Goal: Transaction & Acquisition: Purchase product/service

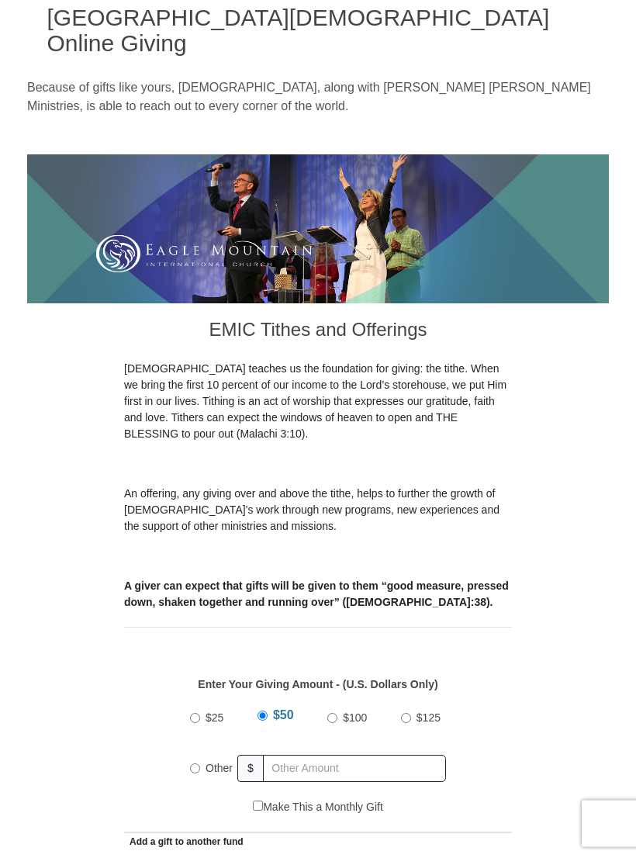
scroll to position [84, 0]
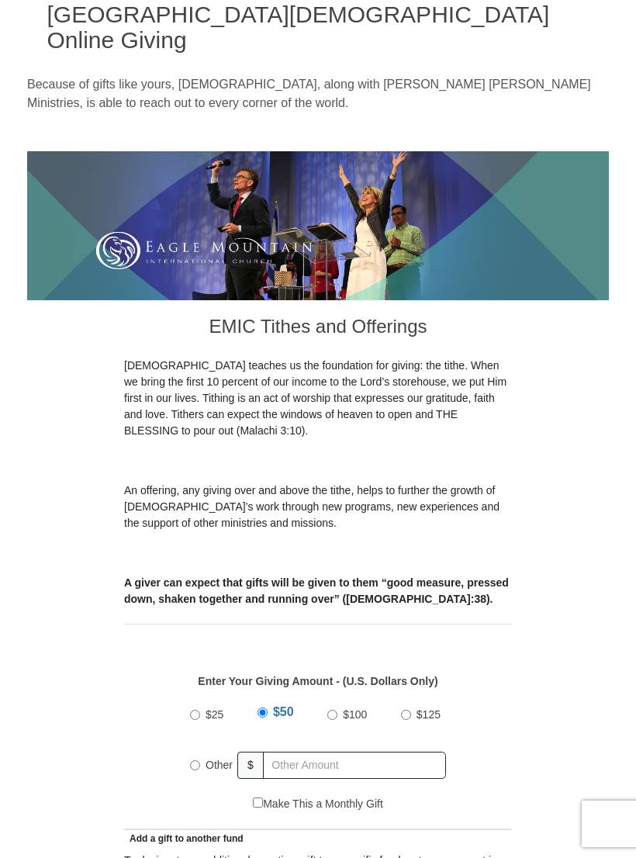
click at [207, 748] on label "Other" at bounding box center [219, 765] width 38 height 34
click at [200, 760] on input "Other" at bounding box center [195, 765] width 10 height 10
radio input "true"
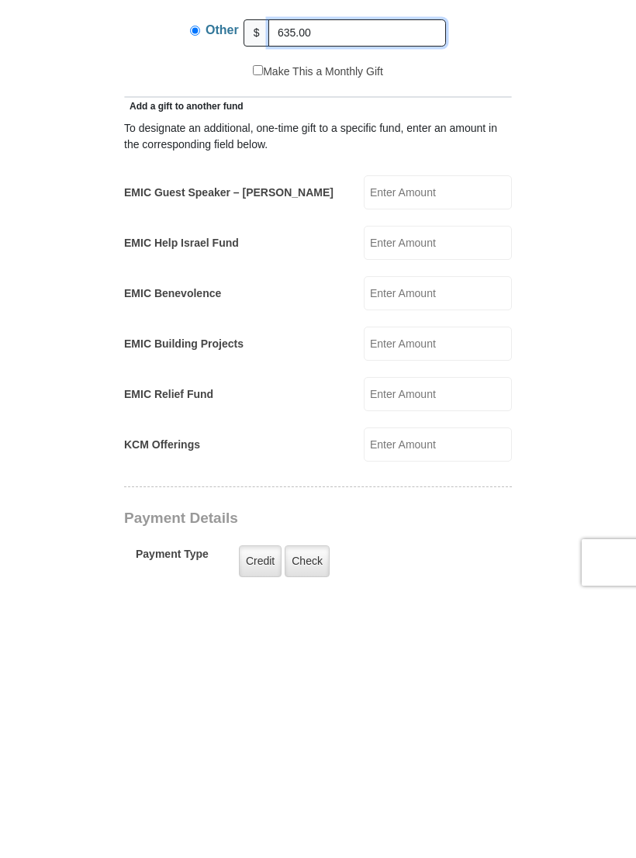
scroll to position [563, 0]
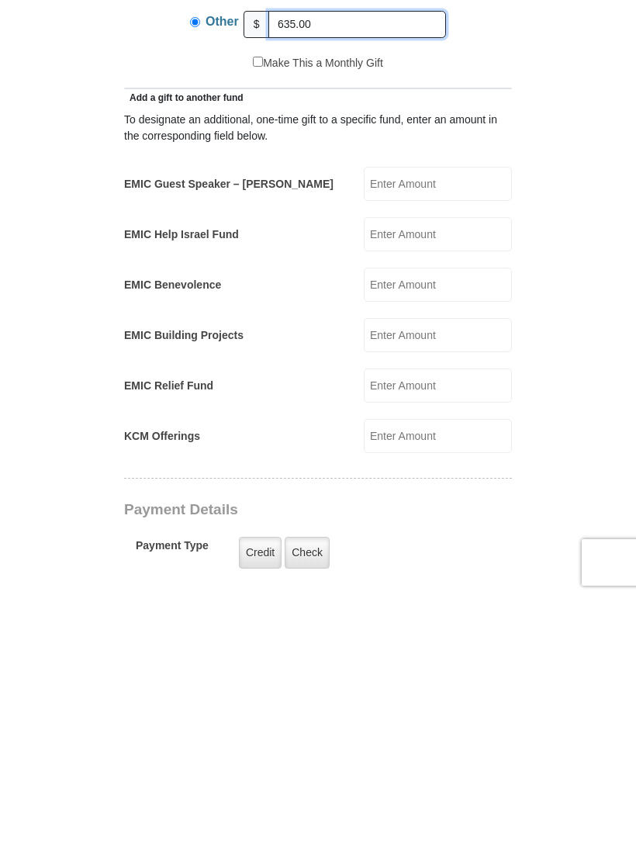
type input "635.00"
click at [259, 798] on label "Credit" at bounding box center [260, 814] width 43 height 32
click at [0, 0] on input "Credit" at bounding box center [0, 0] width 0 height 0
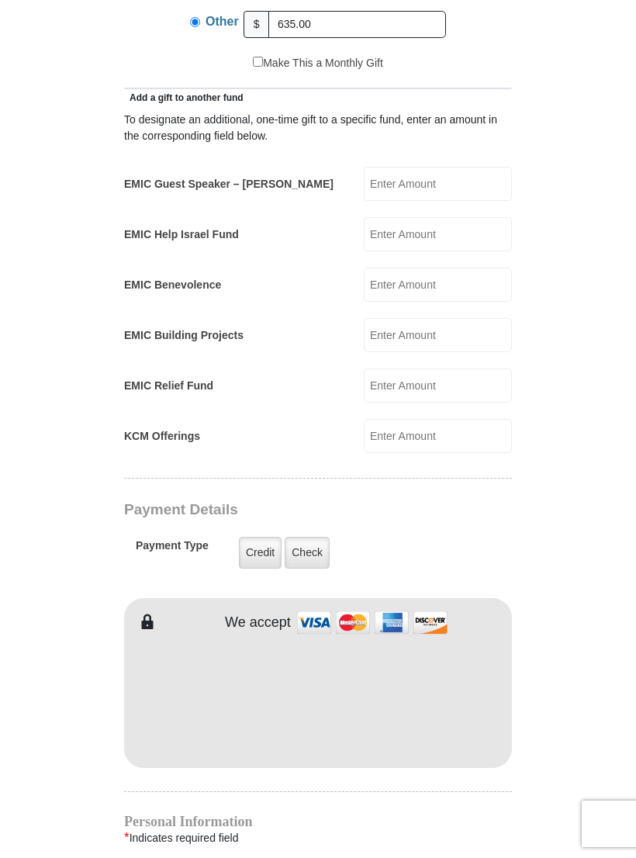
click at [265, 537] on label "Credit" at bounding box center [260, 553] width 43 height 32
click at [0, 0] on input "Credit" at bounding box center [0, 0] width 0 height 0
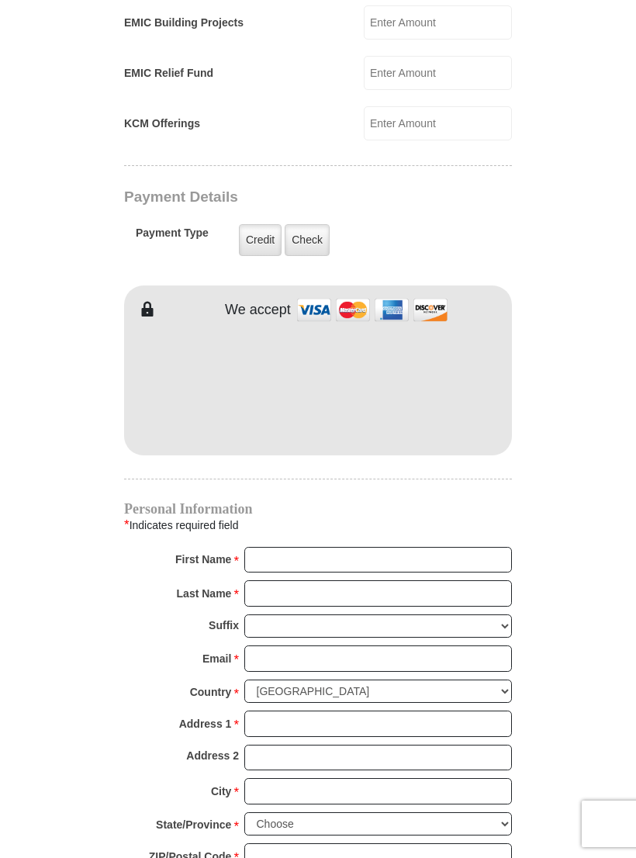
scroll to position [1137, 0]
click at [548, 464] on form "[GEOGRAPHIC_DATA][DEMOGRAPHIC_DATA] Online Giving Because of gifts like yours, …" at bounding box center [318, 75] width 582 height 2301
click at [278, 548] on input "First Name *" at bounding box center [378, 561] width 268 height 26
type input "Max"
click at [285, 581] on input "Last Name *" at bounding box center [378, 594] width 268 height 26
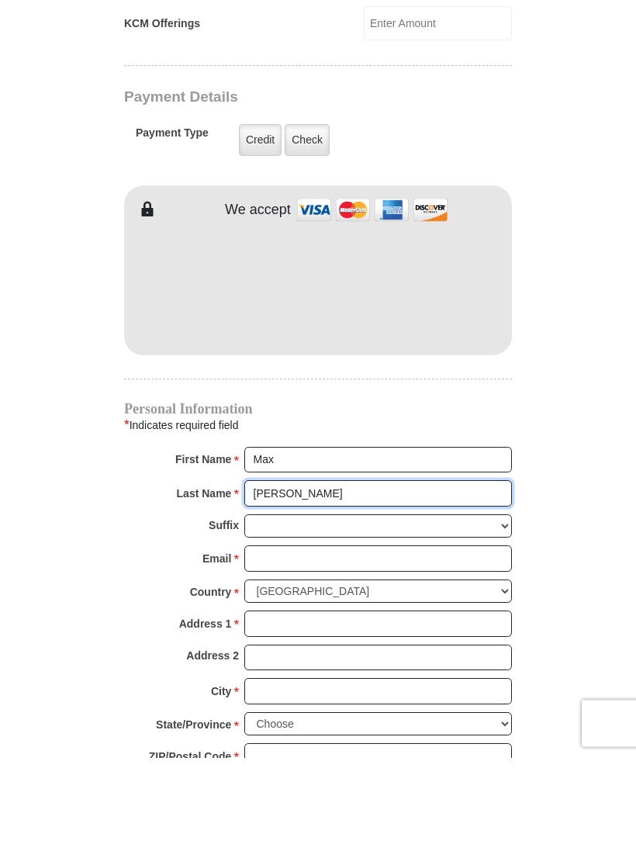
type input "[PERSON_NAME]"
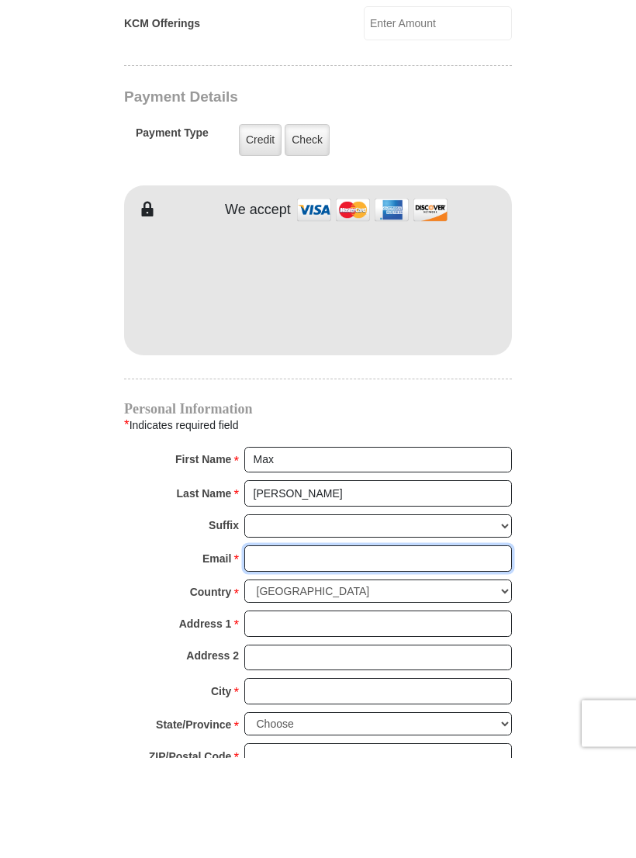
click at [283, 646] on input "Email *" at bounding box center [378, 659] width 268 height 26
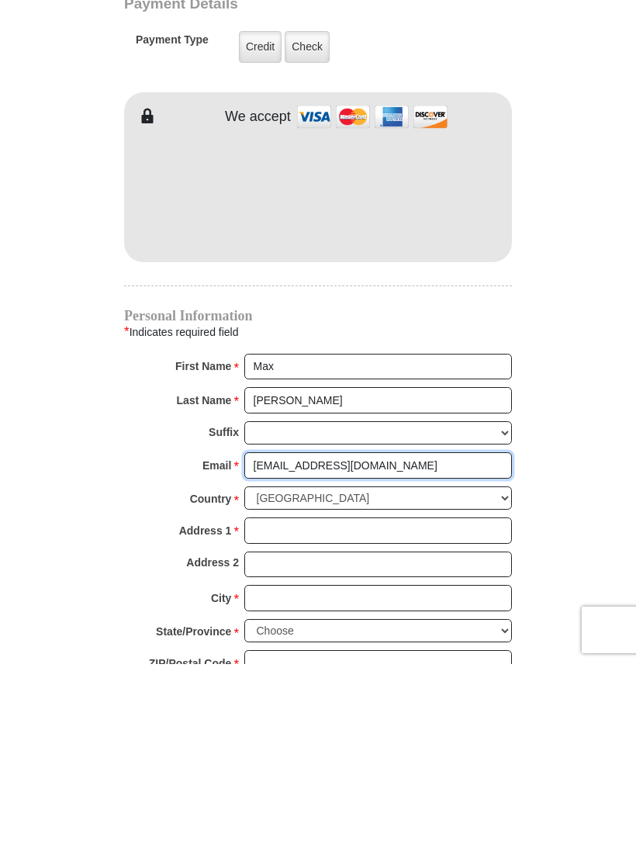
type input "[EMAIL_ADDRESS][DOMAIN_NAME]"
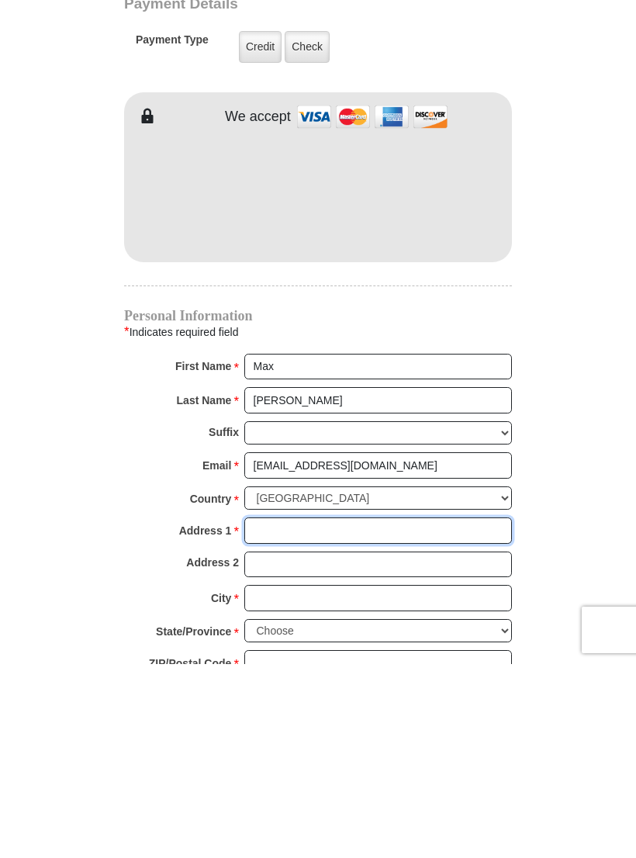
click at [279, 712] on input "Address 1 *" at bounding box center [378, 725] width 268 height 26
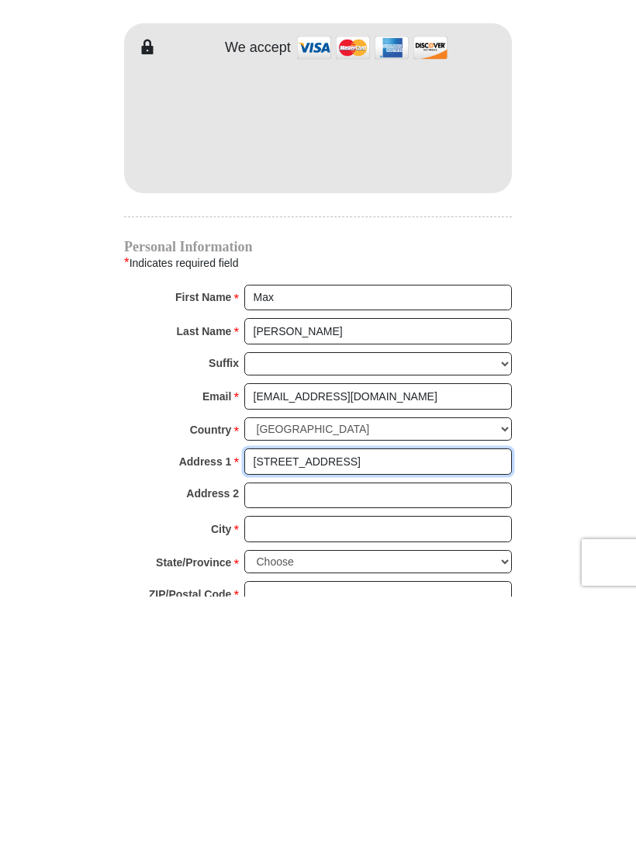
scroll to position [1144, 0]
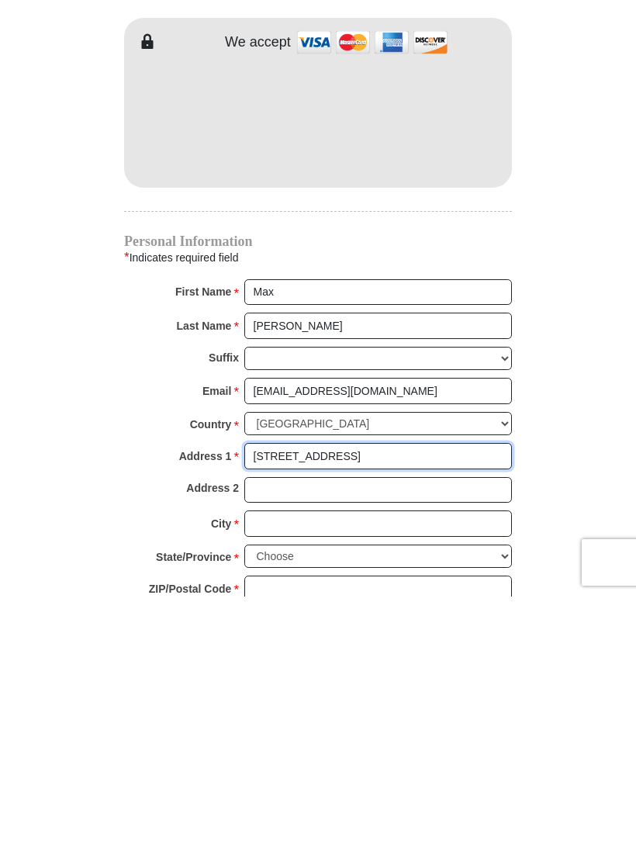
type input "[STREET_ADDRESS]"
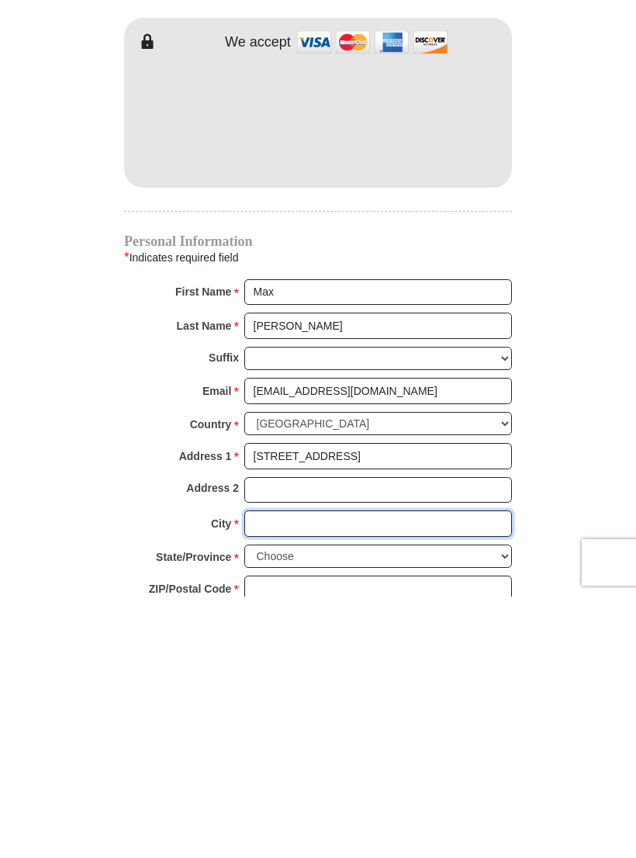
click at [329, 772] on input "City *" at bounding box center [378, 785] width 268 height 26
type input "Decatur"
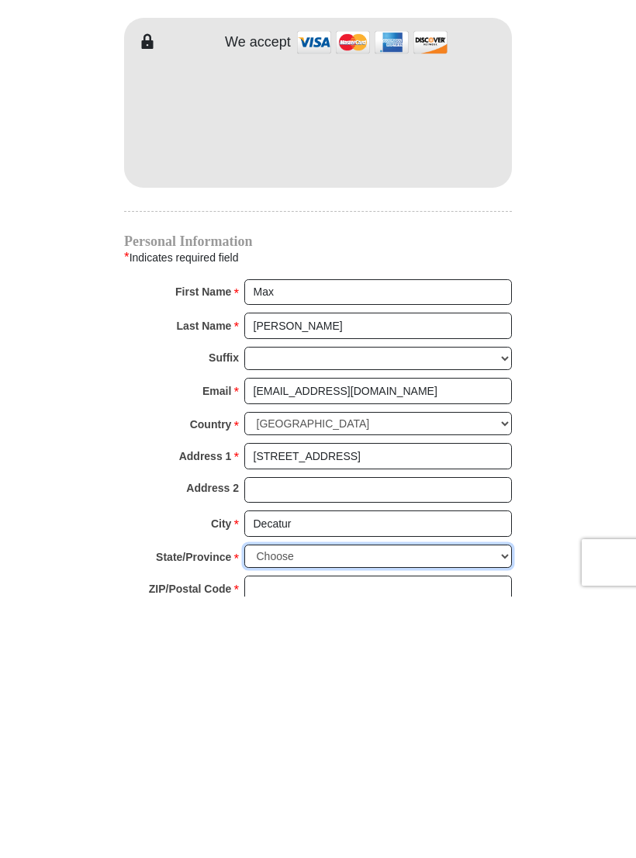
click at [502, 806] on select "Choose [US_STATE] [US_STATE] [US_STATE] [US_STATE] [US_STATE] Armed Forces Amer…" at bounding box center [378, 818] width 268 height 24
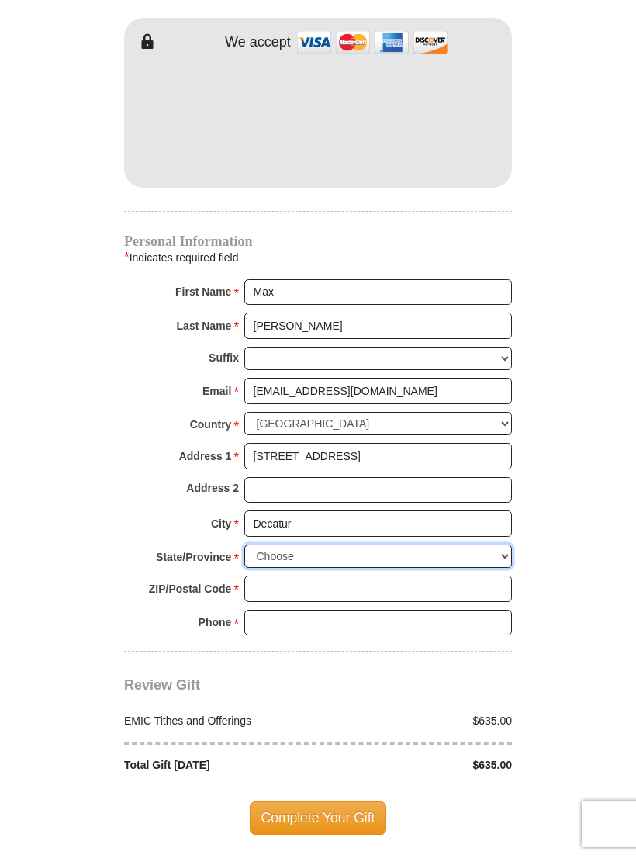
select select "[GEOGRAPHIC_DATA]"
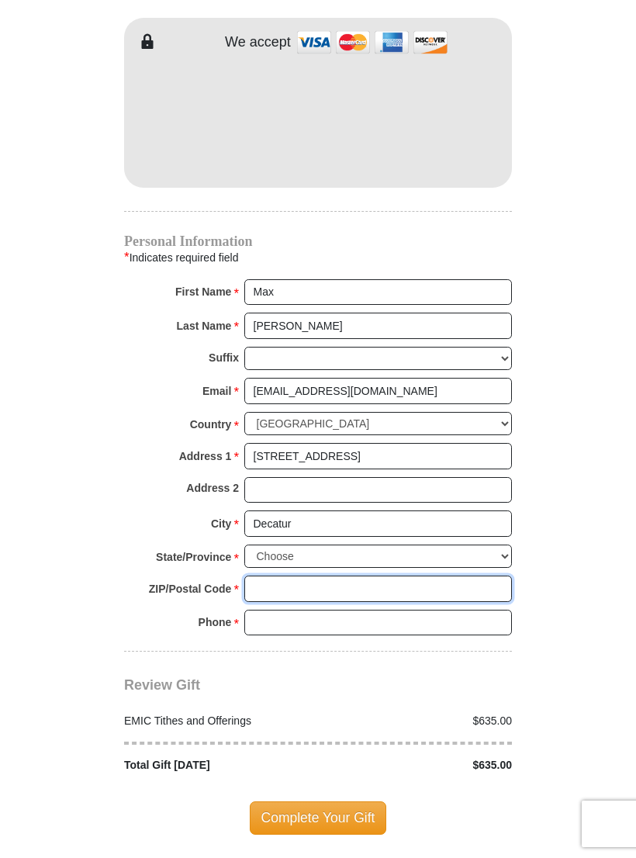
click at [357, 576] on input "ZIP/Postal Code *" at bounding box center [378, 589] width 268 height 26
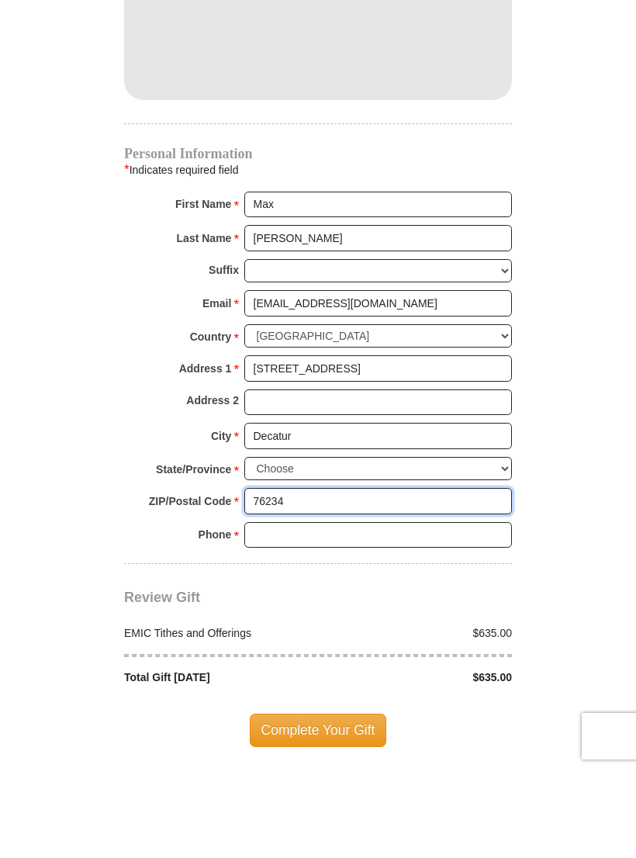
type input "76234"
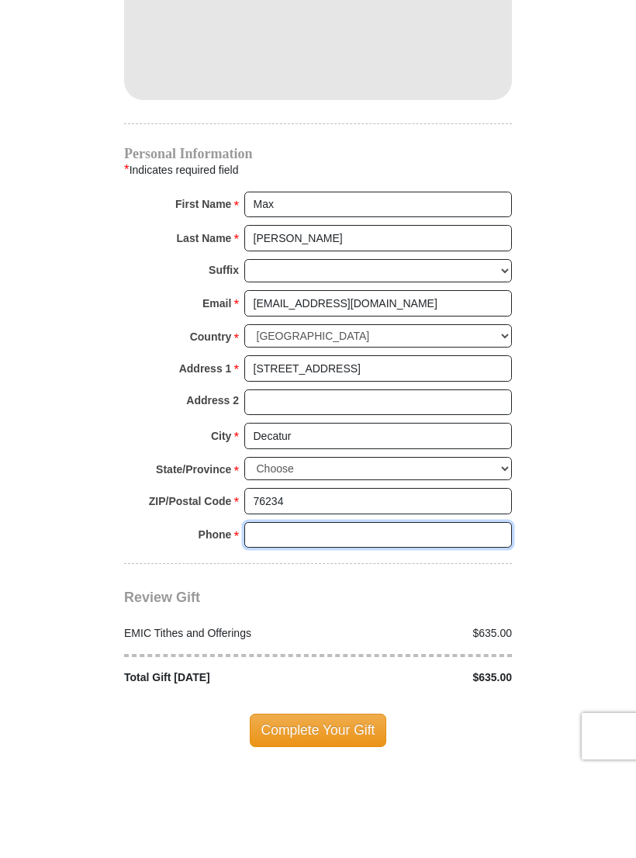
click at [278, 610] on input "Phone * *" at bounding box center [378, 623] width 268 height 26
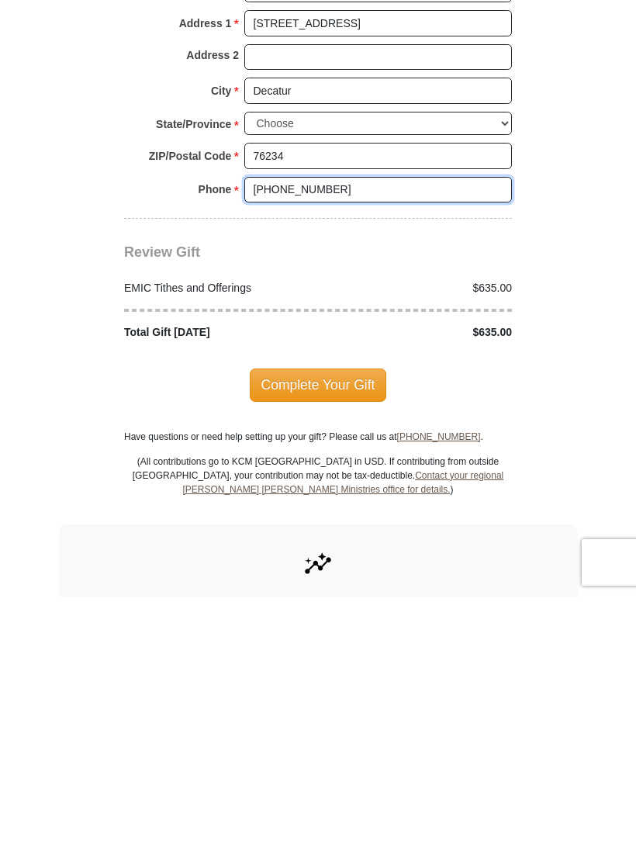
scroll to position [1577, 0]
type input "[PHONE_NUMBER]"
click at [335, 630] on span "Complete Your Gift" at bounding box center [318, 646] width 137 height 33
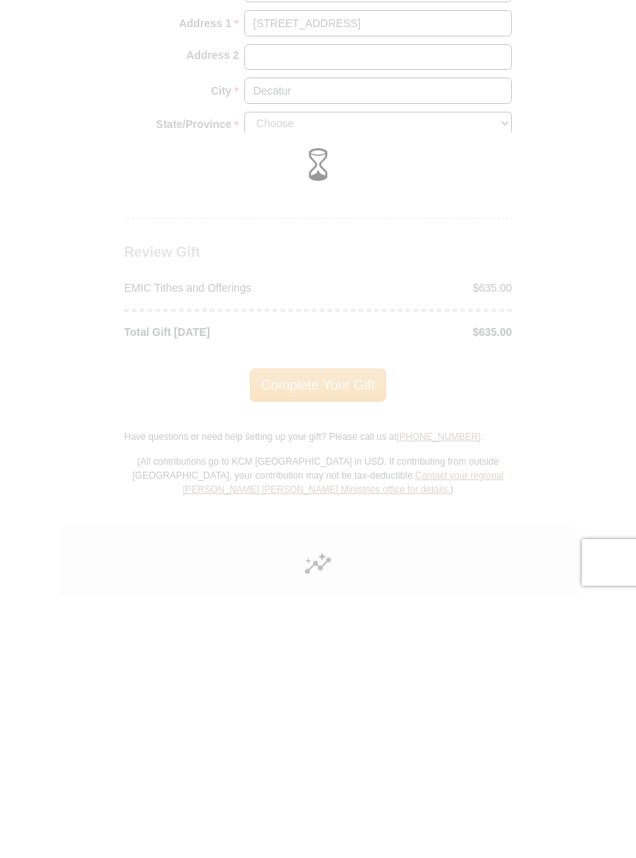
scroll to position [1839, 0]
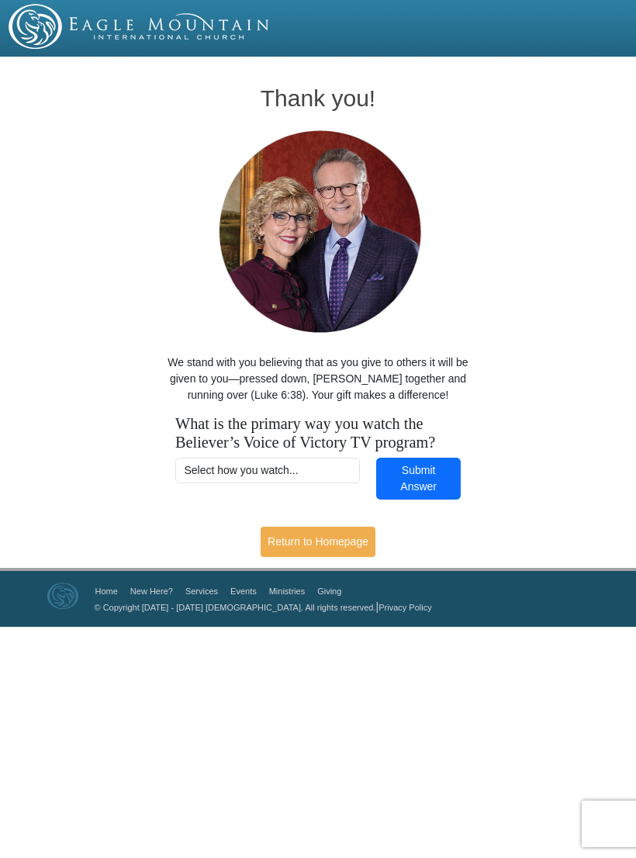
click at [321, 542] on link "Return to Homepage" at bounding box center [318, 542] width 115 height 30
